Goal: Obtain resource: Obtain resource

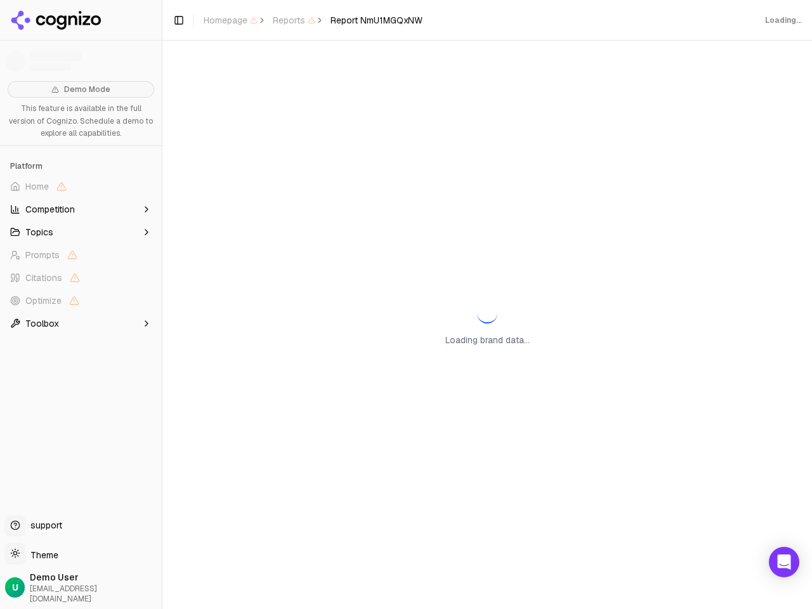
click at [81, 187] on span "Home" at bounding box center [81, 186] width 152 height 20
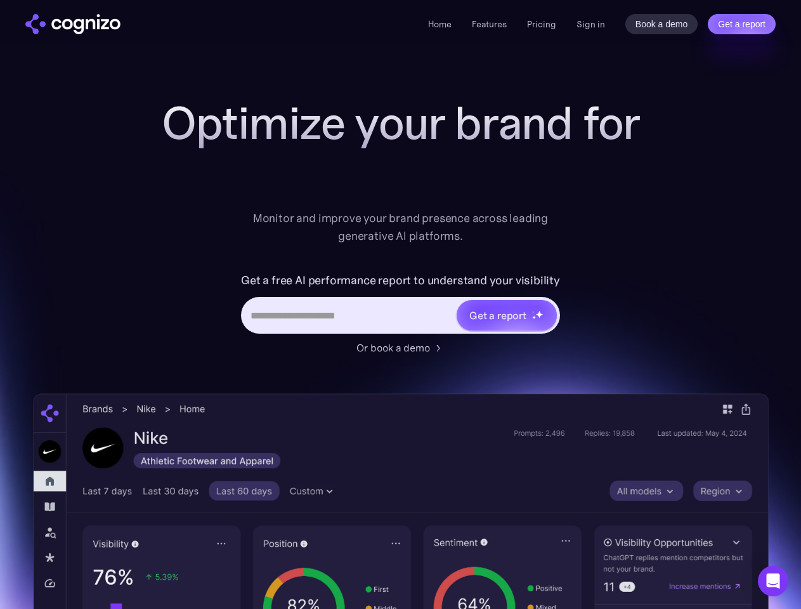
click at [742, 24] on link "Get a report" at bounding box center [742, 24] width 68 height 20
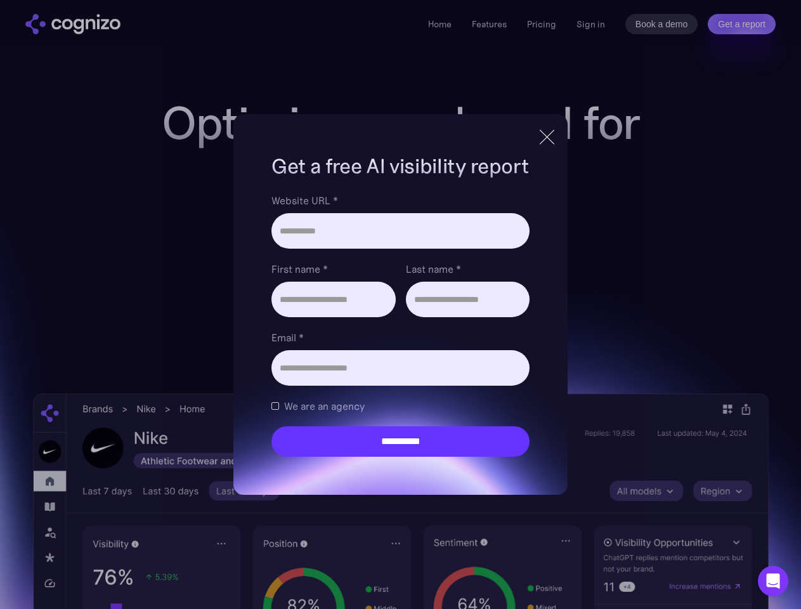
click at [506, 315] on input "Last name *" at bounding box center [468, 300] width 124 height 36
click at [774, 581] on icon "Open Intercom Messenger" at bounding box center [773, 581] width 13 height 15
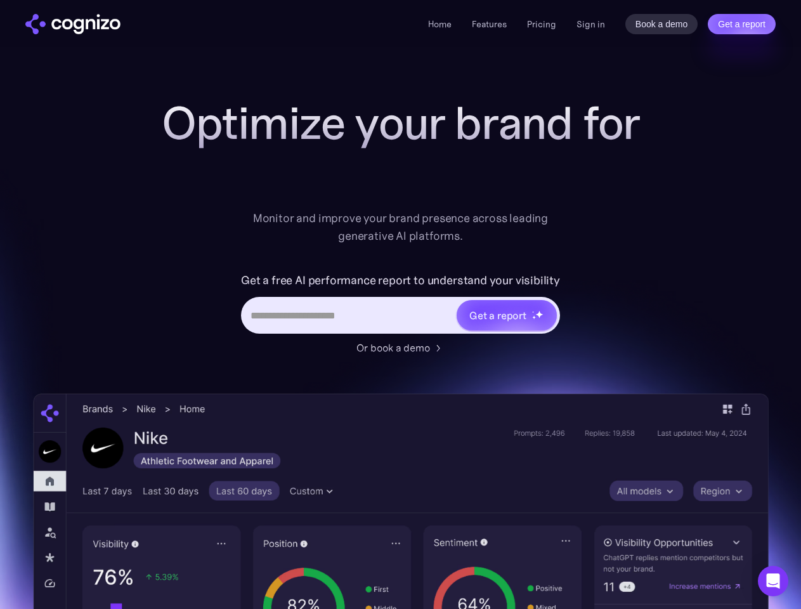
click at [742, 24] on link "Get a report" at bounding box center [742, 24] width 68 height 20
click at [0, 0] on input "Last name *" at bounding box center [0, 0] width 0 height 0
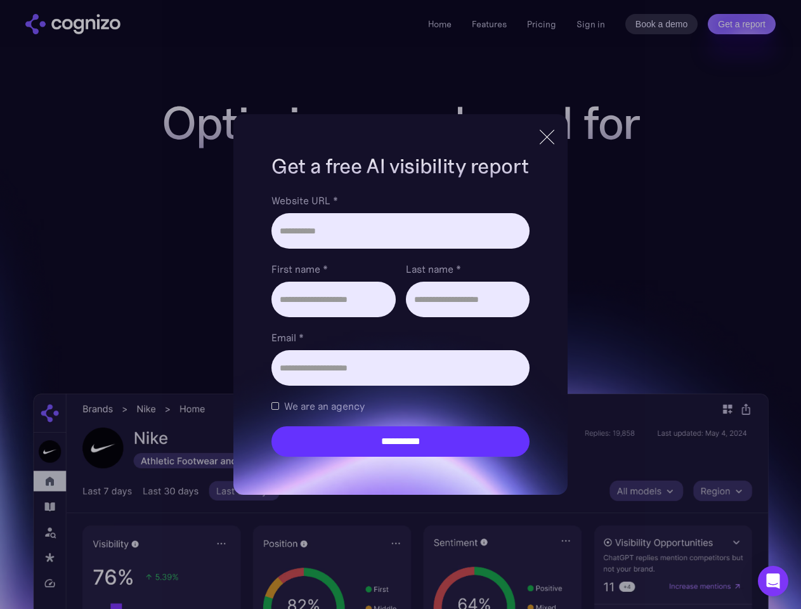
click at [774, 581] on icon "Open Intercom Messenger" at bounding box center [773, 581] width 13 height 15
